Goal: Task Accomplishment & Management: Manage account settings

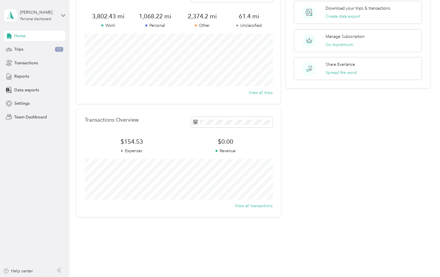
scroll to position [42, 0]
click at [10, 104] on icon at bounding box center [9, 103] width 6 height 6
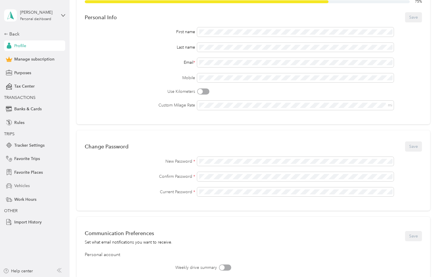
click at [17, 186] on span "Vehicles" at bounding box center [21, 186] width 15 height 6
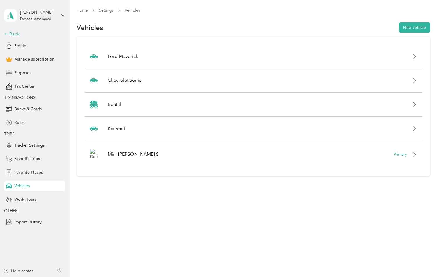
click at [15, 33] on div "Back" at bounding box center [33, 34] width 58 height 7
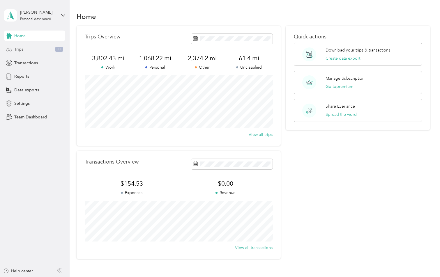
click at [19, 46] on span "Trips" at bounding box center [18, 49] width 9 height 6
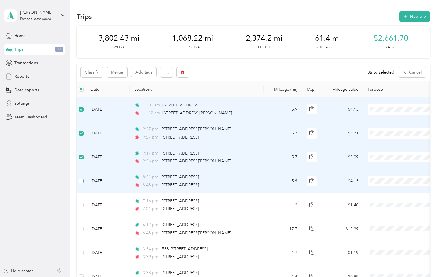
click at [84, 180] on span at bounding box center [81, 181] width 5 height 5
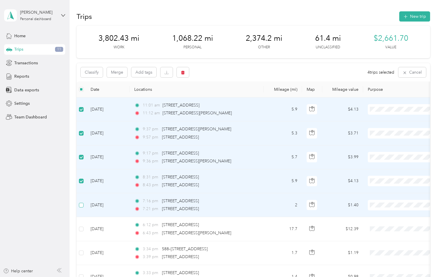
click at [83, 204] on span at bounding box center [81, 205] width 5 height 5
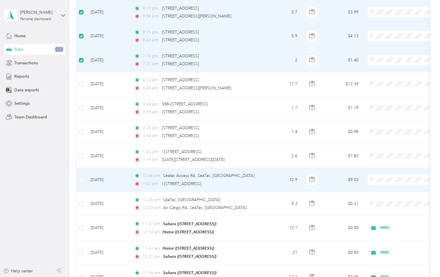
scroll to position [156, 0]
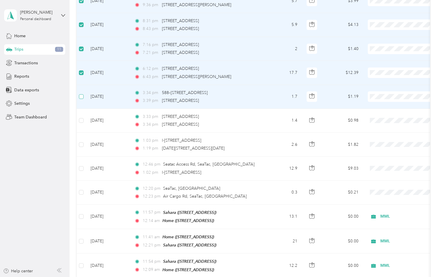
click at [83, 95] on span at bounding box center [81, 96] width 5 height 5
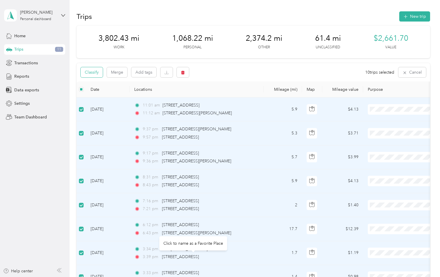
scroll to position [0, 0]
click at [91, 73] on button "Classify" at bounding box center [92, 72] width 22 height 10
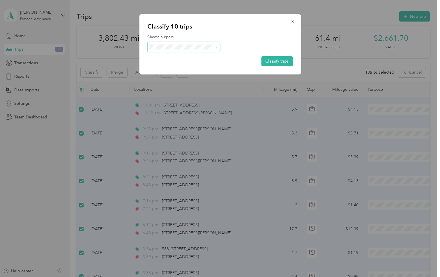
click at [213, 47] on span at bounding box center [215, 47] width 5 height 6
click at [217, 46] on icon at bounding box center [216, 47] width 3 height 3
click at [173, 68] on span "Personal" at bounding box center [189, 68] width 54 height 6
click at [279, 60] on button "Classify trips" at bounding box center [276, 61] width 31 height 10
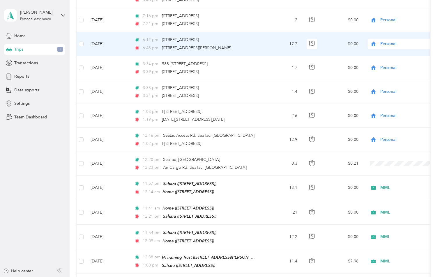
scroll to position [190, 0]
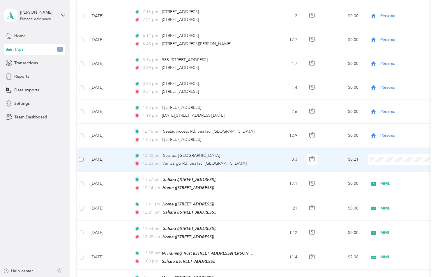
click at [83, 159] on span at bounding box center [81, 159] width 5 height 5
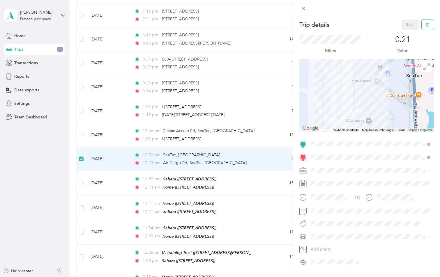
click at [427, 24] on icon "button" at bounding box center [427, 25] width 4 height 4
click at [408, 32] on button "Yes" at bounding box center [408, 31] width 11 height 9
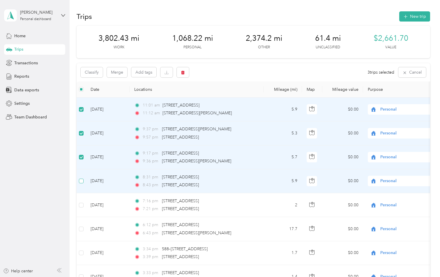
click at [83, 182] on span at bounding box center [81, 181] width 5 height 5
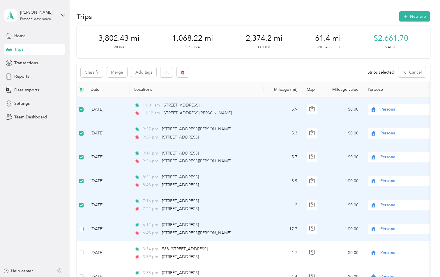
click at [84, 228] on span at bounding box center [81, 229] width 5 height 5
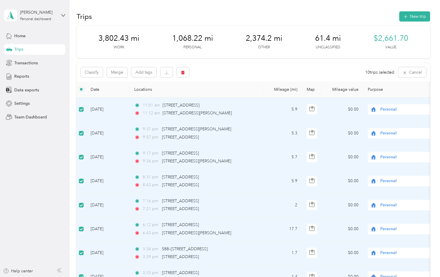
click at [120, 90] on th "Date" at bounding box center [108, 89] width 44 height 16
click at [122, 111] on td "[DATE]" at bounding box center [108, 109] width 44 height 24
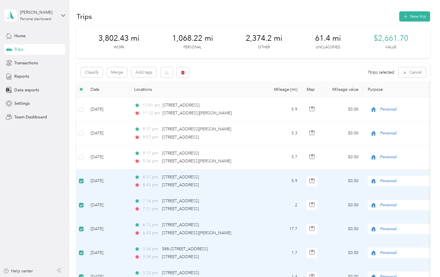
click at [82, 182] on span at bounding box center [81, 181] width 5 height 5
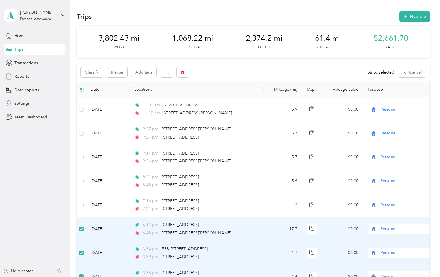
click at [82, 231] on label at bounding box center [81, 229] width 5 height 6
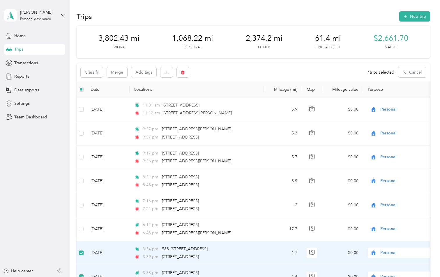
click at [82, 250] on label at bounding box center [81, 253] width 5 height 6
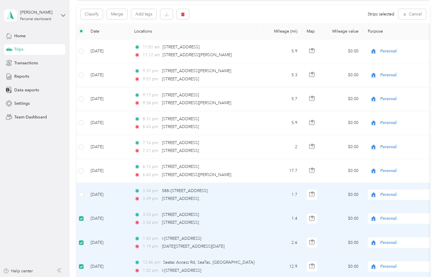
scroll to position [64, 0]
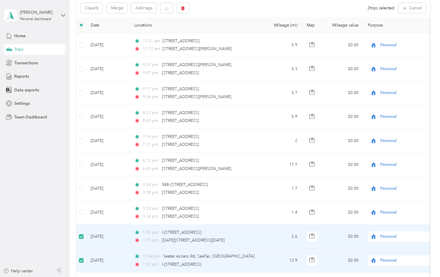
click at [81, 237] on span at bounding box center [81, 236] width 5 height 5
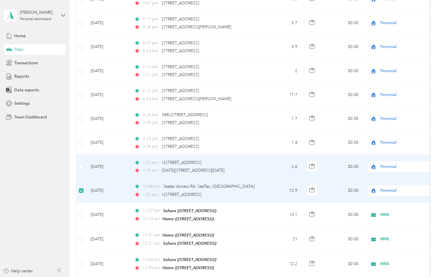
scroll to position [136, 0]
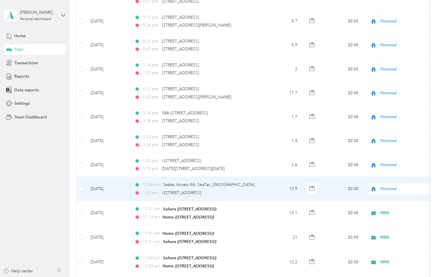
click at [257, 189] on td "12:46 pm Seatac Access Rd, SeaTac, [GEOGRAPHIC_DATA] 1:02 pm I-5 N, [GEOGRAPHIC…" at bounding box center [197, 189] width 134 height 24
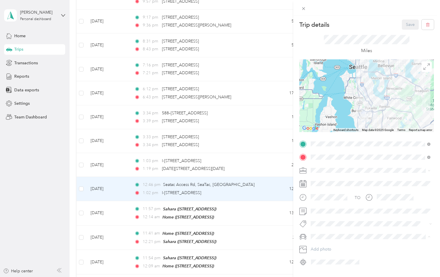
click at [326, 207] on div "Rental" at bounding box center [371, 206] width 116 height 6
click at [409, 23] on button "Save" at bounding box center [410, 24] width 17 height 10
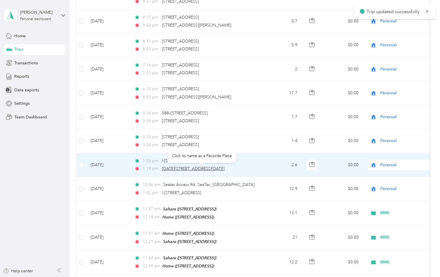
click at [198, 168] on span "[DATE][STREET_ADDRESS][DATE]" at bounding box center [193, 168] width 63 height 5
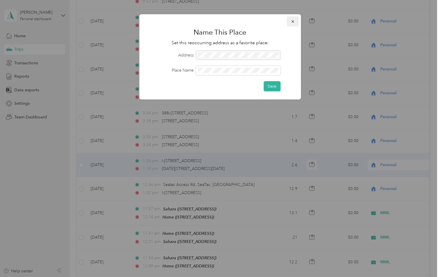
click at [292, 20] on icon "button" at bounding box center [292, 21] width 4 height 4
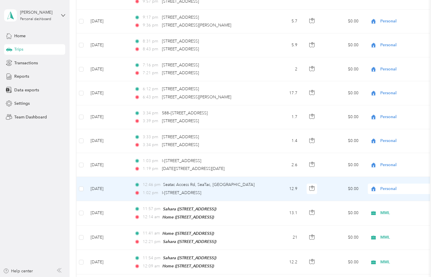
click at [269, 189] on td "12.9" at bounding box center [282, 189] width 38 height 24
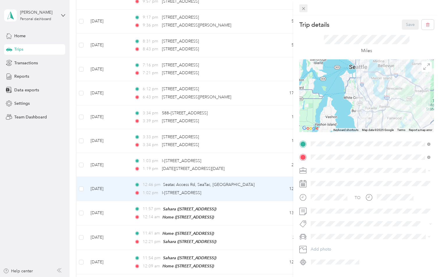
click at [304, 7] on icon at bounding box center [303, 8] width 5 height 5
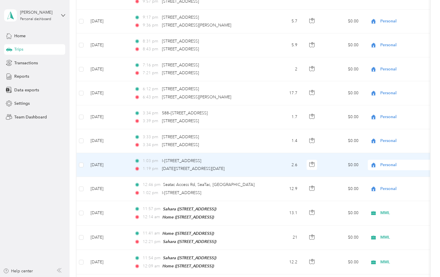
click at [276, 162] on td "2.6" at bounding box center [282, 165] width 38 height 24
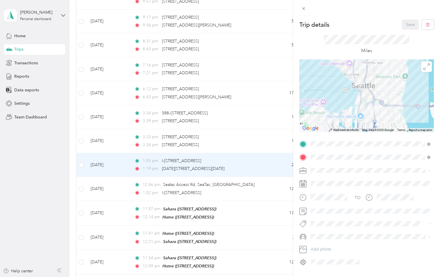
click at [325, 208] on li "Rental" at bounding box center [371, 206] width 124 height 10
click at [409, 24] on button "Save" at bounding box center [410, 24] width 17 height 10
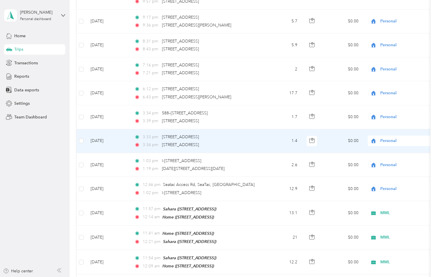
click at [272, 140] on td "1.4" at bounding box center [282, 141] width 38 height 24
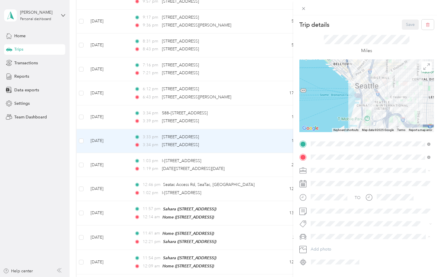
click at [325, 208] on li "Rental" at bounding box center [371, 206] width 124 height 10
click at [408, 25] on button "Save" at bounding box center [410, 24] width 17 height 10
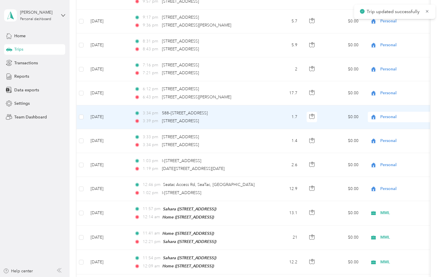
click at [265, 117] on td "1.7" at bounding box center [282, 117] width 38 height 24
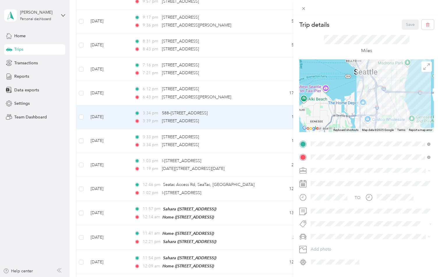
click at [327, 204] on div "Rental" at bounding box center [371, 206] width 116 height 6
click at [410, 24] on button "Save" at bounding box center [410, 24] width 17 height 10
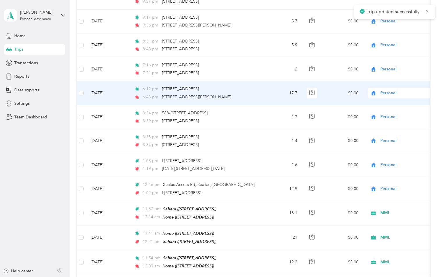
click at [270, 96] on td "17.7" at bounding box center [282, 93] width 38 height 24
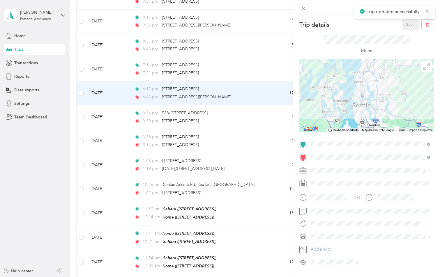
click at [318, 241] on span at bounding box center [371, 236] width 125 height 9
click at [323, 206] on div "Rental" at bounding box center [371, 204] width 116 height 6
click at [408, 24] on button "Save" at bounding box center [410, 24] width 17 height 10
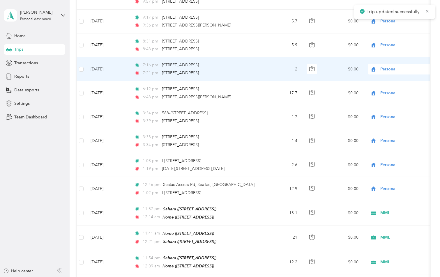
click at [279, 68] on td "2" at bounding box center [282, 69] width 38 height 24
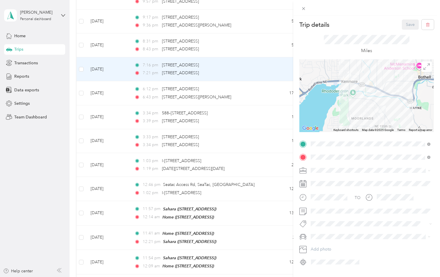
click at [321, 205] on span "Rental" at bounding box center [318, 203] width 11 height 5
click at [409, 24] on button "Save" at bounding box center [410, 24] width 17 height 10
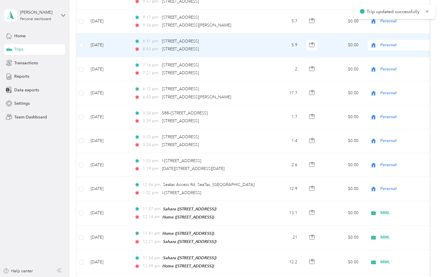
click at [276, 45] on td "5.9" at bounding box center [282, 45] width 38 height 24
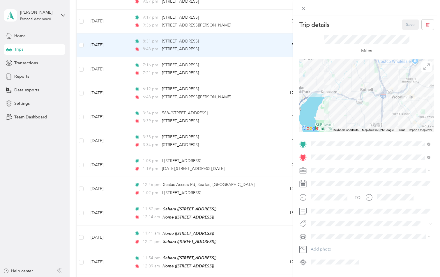
click at [320, 207] on div "Rental" at bounding box center [371, 206] width 116 height 6
click at [411, 23] on button "Save" at bounding box center [410, 24] width 17 height 10
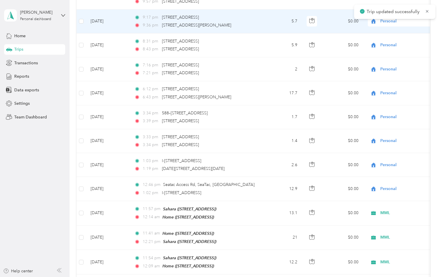
click at [277, 24] on td "5.7" at bounding box center [282, 22] width 38 height 24
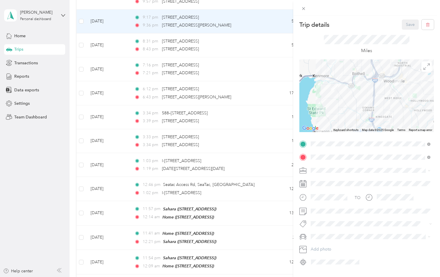
click at [318, 233] on span at bounding box center [371, 236] width 125 height 9
click at [317, 234] on span at bounding box center [371, 236] width 125 height 9
click at [320, 207] on span "Rental" at bounding box center [318, 205] width 11 height 5
click at [410, 23] on button "Save" at bounding box center [410, 24] width 17 height 10
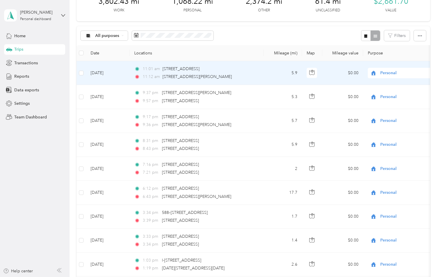
scroll to position [29, 0]
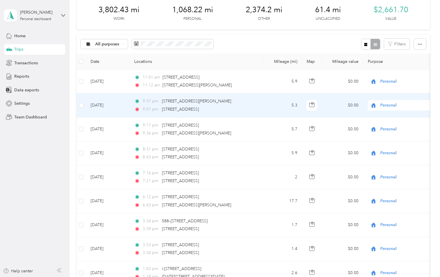
click at [269, 104] on td "5.3" at bounding box center [282, 105] width 38 height 24
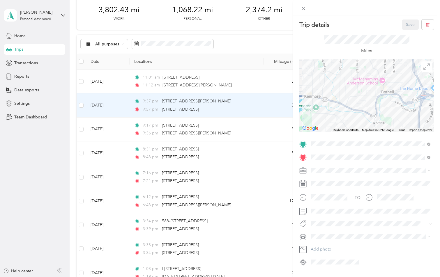
click at [325, 206] on div "Rental" at bounding box center [371, 206] width 116 height 6
click at [407, 23] on button "Save" at bounding box center [410, 24] width 17 height 10
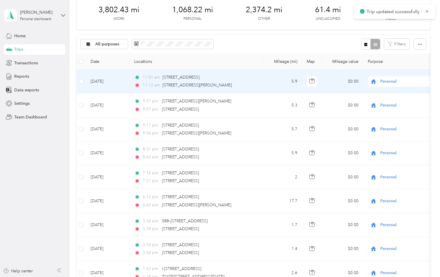
click at [274, 82] on td "5.9" at bounding box center [282, 82] width 38 height 24
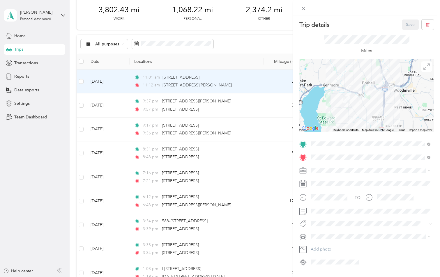
click at [324, 207] on div "Rental" at bounding box center [371, 204] width 116 height 6
click at [410, 23] on button "Save" at bounding box center [410, 24] width 17 height 10
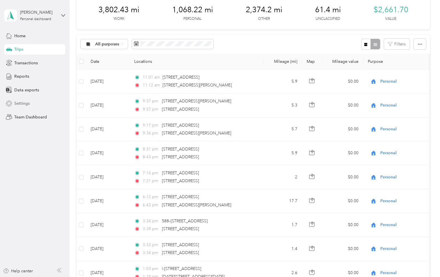
click at [21, 104] on span "Settings" at bounding box center [21, 103] width 15 height 6
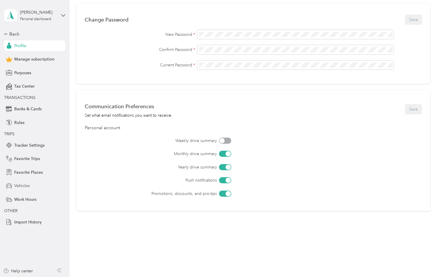
scroll to position [170, 0]
click at [20, 186] on span "Vehicles" at bounding box center [21, 186] width 15 height 6
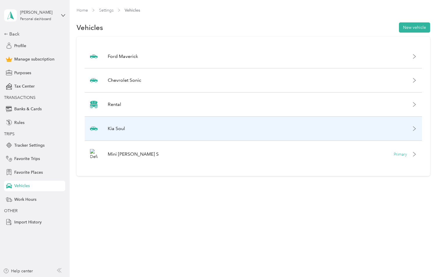
click at [415, 128] on icon at bounding box center [414, 129] width 2 height 4
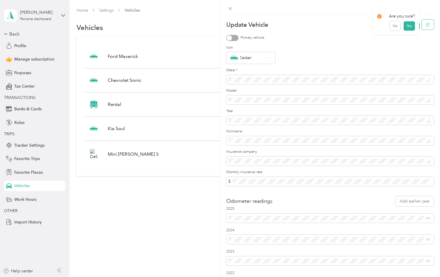
click at [427, 23] on icon "button" at bounding box center [427, 25] width 4 height 4
click at [408, 28] on button "Yes" at bounding box center [408, 28] width 11 height 9
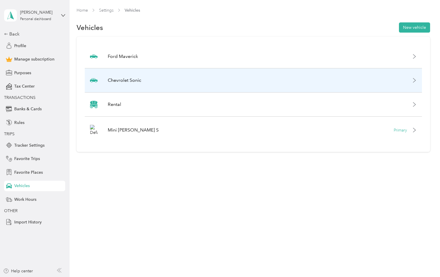
click at [416, 80] on icon at bounding box center [414, 80] width 5 height 5
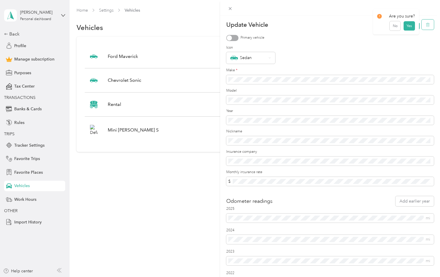
click at [426, 24] on icon "button" at bounding box center [427, 25] width 4 height 4
click at [408, 28] on button "Yes" at bounding box center [408, 28] width 11 height 9
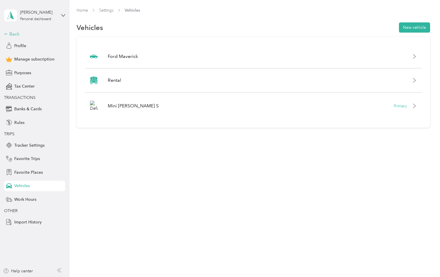
click at [11, 35] on div "Back" at bounding box center [33, 34] width 58 height 7
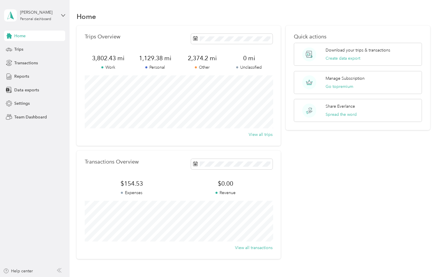
click at [17, 35] on span "Home" at bounding box center [19, 36] width 11 height 6
click at [64, 15] on icon at bounding box center [63, 15] width 4 height 4
click at [19, 47] on div "Log out" at bounding box center [20, 48] width 22 height 6
